Goal: Transaction & Acquisition: Purchase product/service

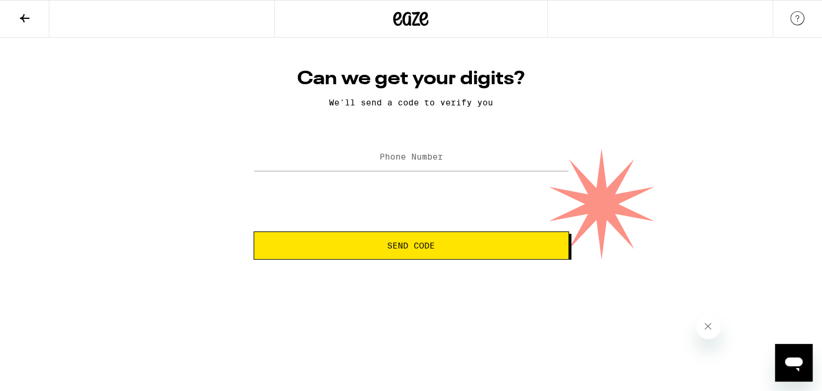
click at [24, 16] on icon at bounding box center [25, 18] width 14 height 14
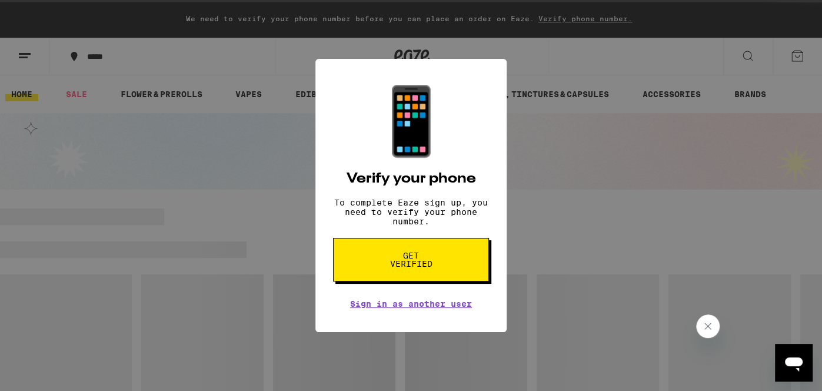
click at [252, 111] on div "📱 Verify your phone To complete Eaze sign up, you need to verify your phone num…" at bounding box center [411, 195] width 822 height 391
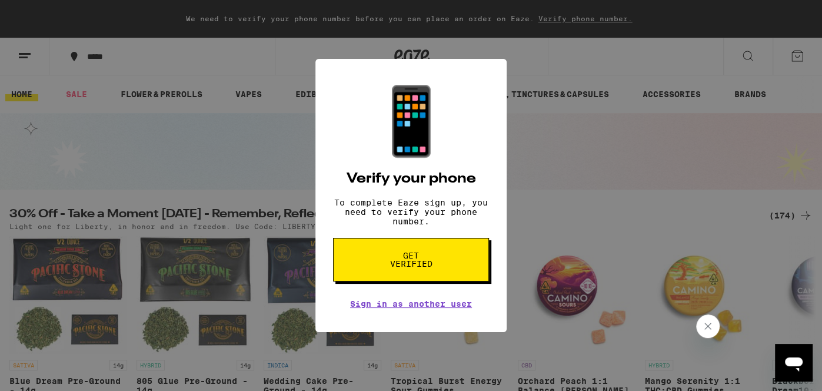
click at [20, 55] on div "📱 Verify your phone To complete Eaze sign up, you need to verify your phone num…" at bounding box center [411, 195] width 822 height 391
click at [453, 308] on link "Sign in as another user" at bounding box center [411, 303] width 122 height 9
